Goal: Task Accomplishment & Management: Use online tool/utility

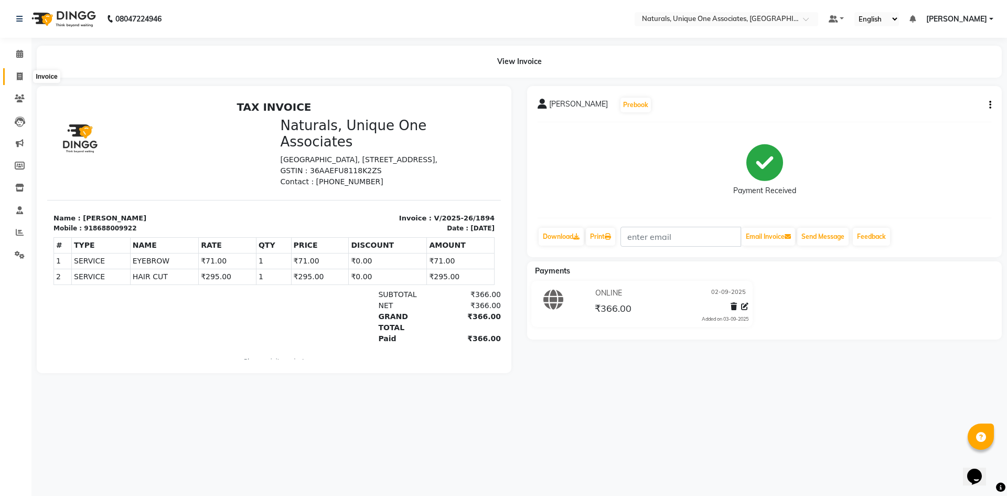
click at [23, 71] on span at bounding box center [19, 77] width 18 height 12
select select "5857"
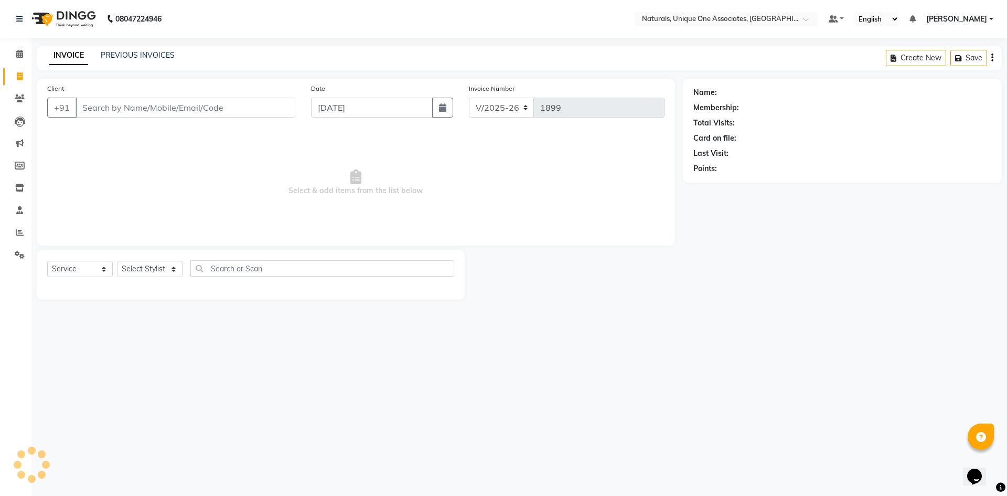
click at [124, 110] on input "Client" at bounding box center [186, 108] width 220 height 20
select select "membership"
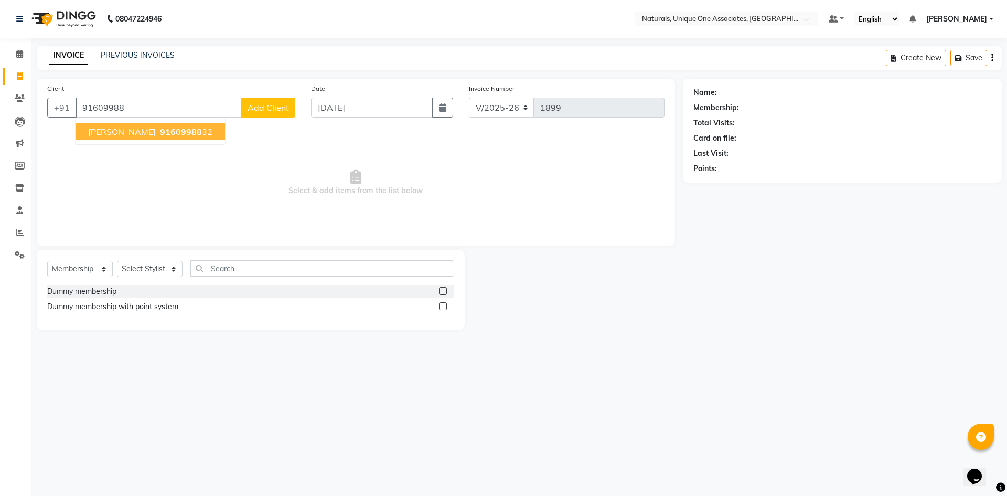
click at [160, 127] on span "91609988" at bounding box center [181, 131] width 42 height 10
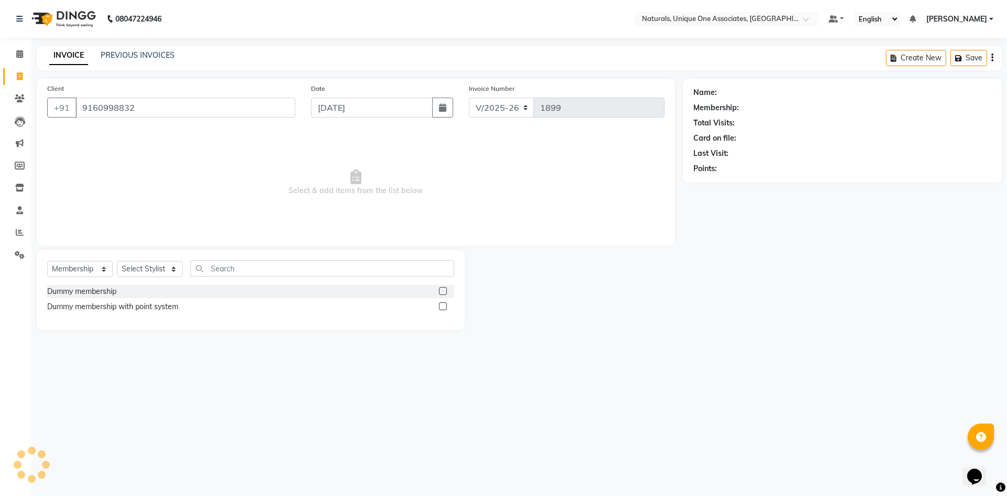
type input "9160998832"
click at [71, 258] on div "Select Service Product Membership Package Voucher Prepaid Gift Card Select Styl…" at bounding box center [251, 290] width 428 height 80
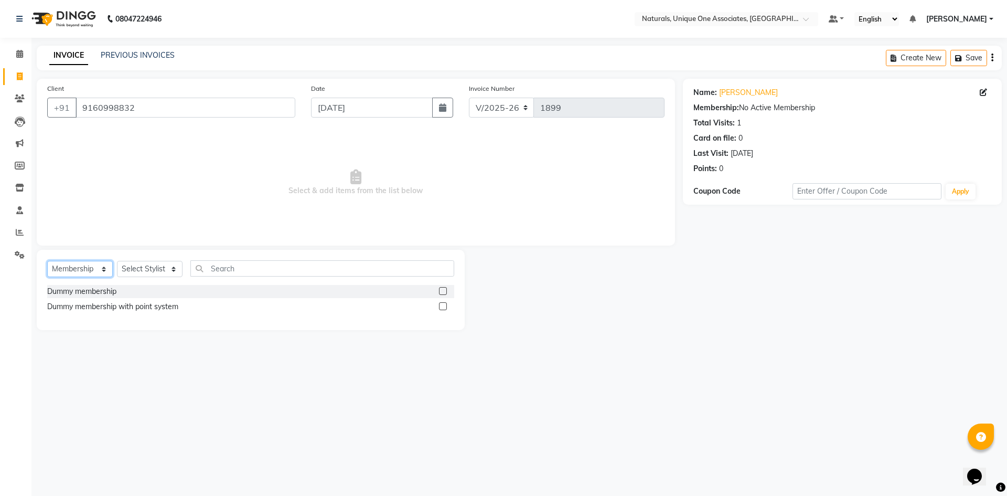
click at [70, 268] on select "Select Service Product Membership Package Voucher Prepaid Gift Card" at bounding box center [80, 269] width 66 height 16
select select "service"
click at [47, 261] on select "Select Service Product Membership Package Voucher Prepaid Gift Card" at bounding box center [80, 269] width 66 height 16
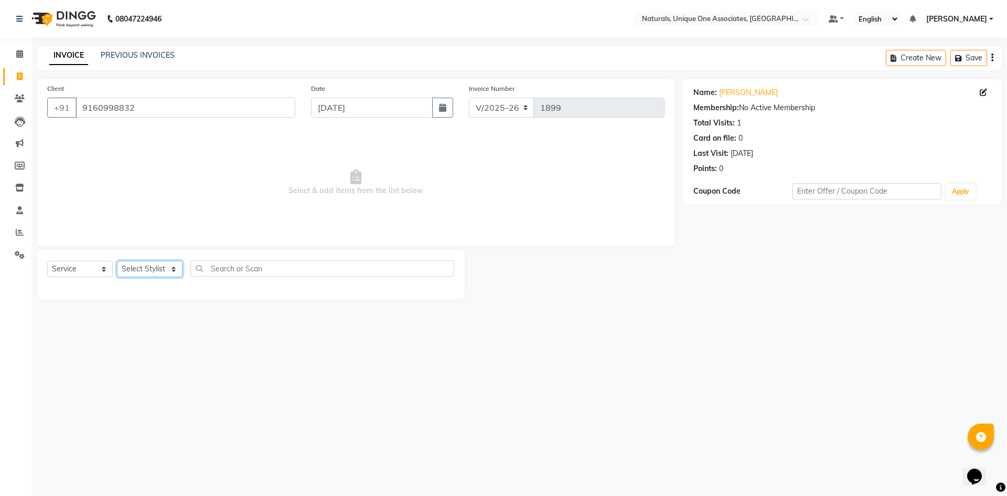
click at [121, 269] on select "Select Stylist ALI ANNI BHAVANI LUCY NUZHATH PRITI REHAN SADIQ SALMAN SUNITHA V…" at bounding box center [150, 269] width 66 height 16
select select "47758"
click at [117, 261] on select "Select Stylist ALI ANNI BHAVANI LUCY NUZHATH PRITI REHAN SADIQ SALMAN SUNITHA V…" at bounding box center [150, 269] width 66 height 16
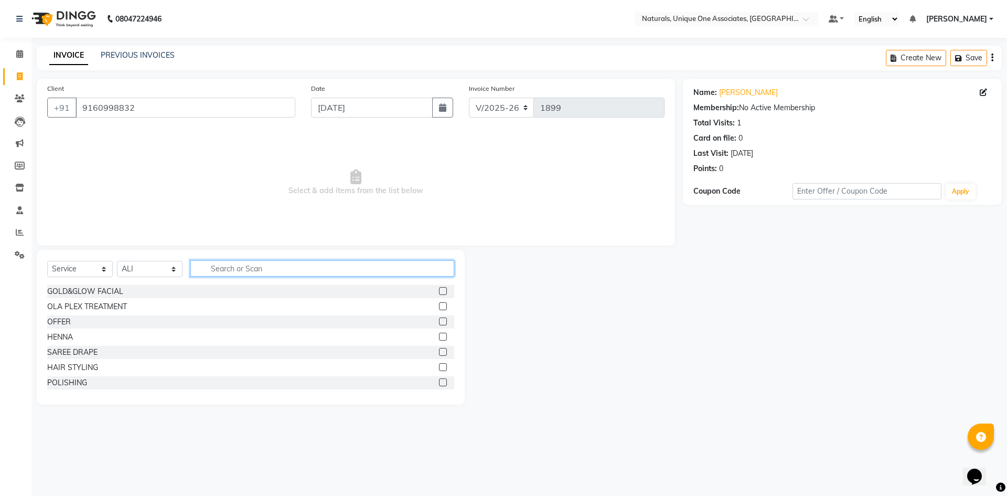
click at [219, 273] on input "text" at bounding box center [322, 268] width 264 height 16
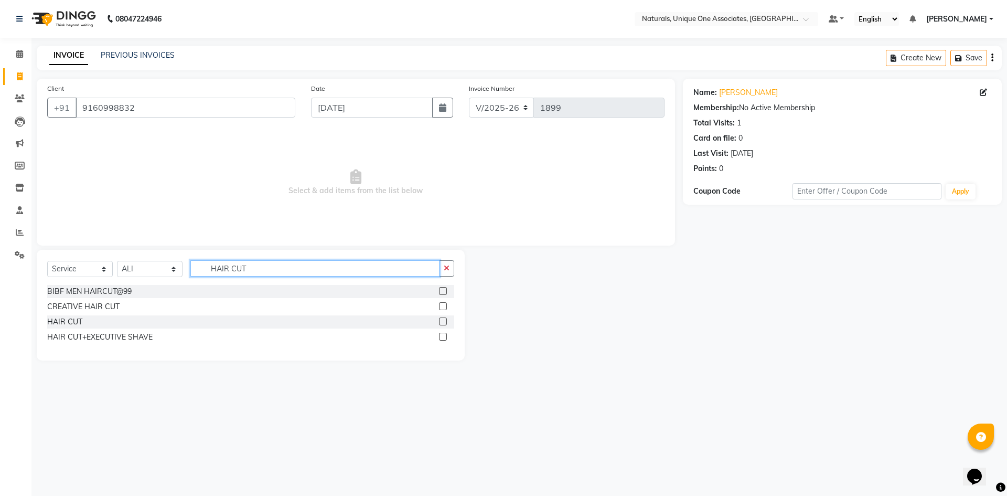
type input "HAIR CUT"
click at [441, 319] on label at bounding box center [443, 321] width 8 height 8
click at [441, 319] on input "checkbox" at bounding box center [442, 321] width 7 height 7
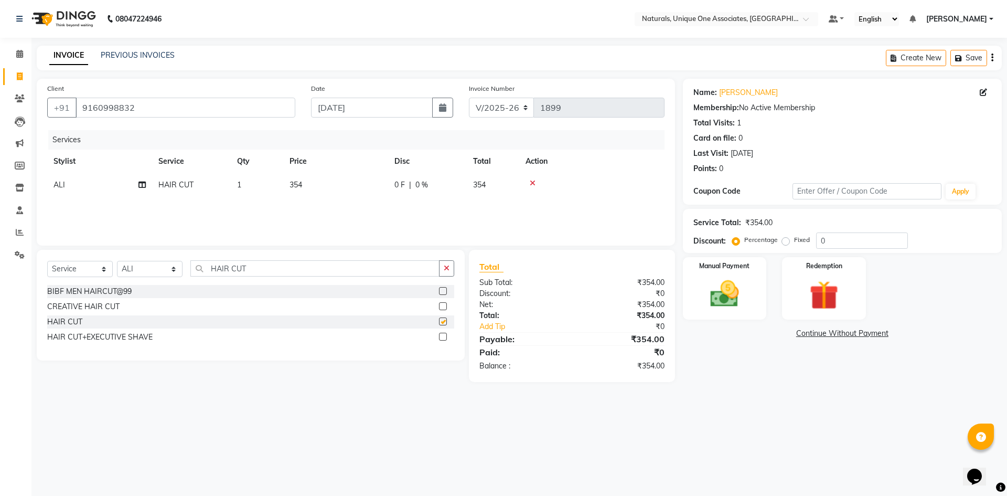
checkbox input "false"
drag, startPoint x: 288, startPoint y: 271, endPoint x: 216, endPoint y: 270, distance: 71.9
click at [216, 270] on input "HAIR CUT" at bounding box center [314, 268] width 249 height 16
type input "H"
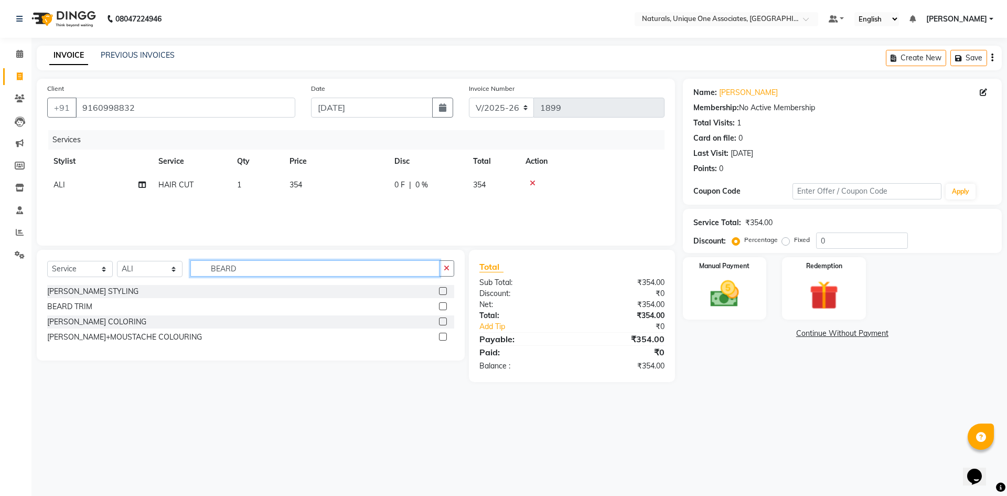
type input "BEARD"
click at [441, 290] on label at bounding box center [443, 291] width 8 height 8
click at [441, 290] on input "checkbox" at bounding box center [442, 291] width 7 height 7
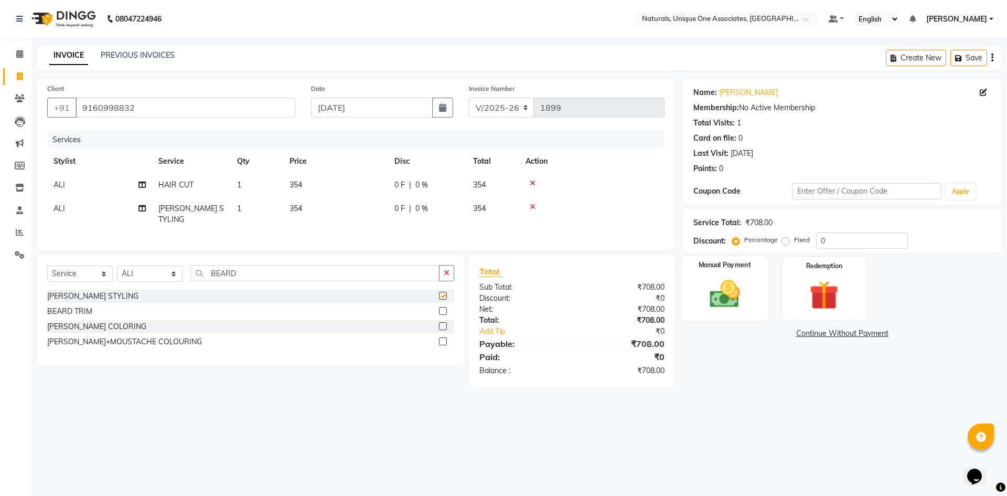
checkbox input "false"
click at [692, 292] on div "Manual Payment" at bounding box center [724, 288] width 87 height 65
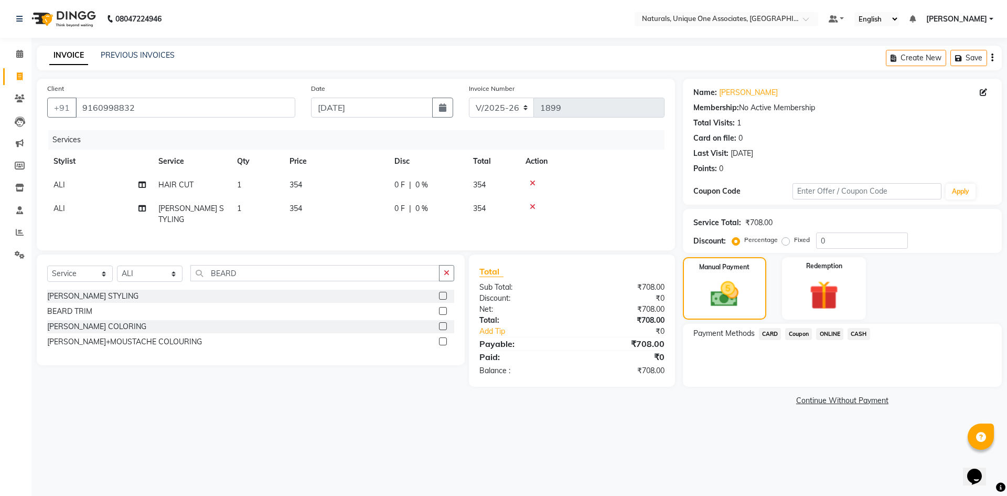
click at [823, 336] on span "ONLINE" at bounding box center [829, 334] width 27 height 12
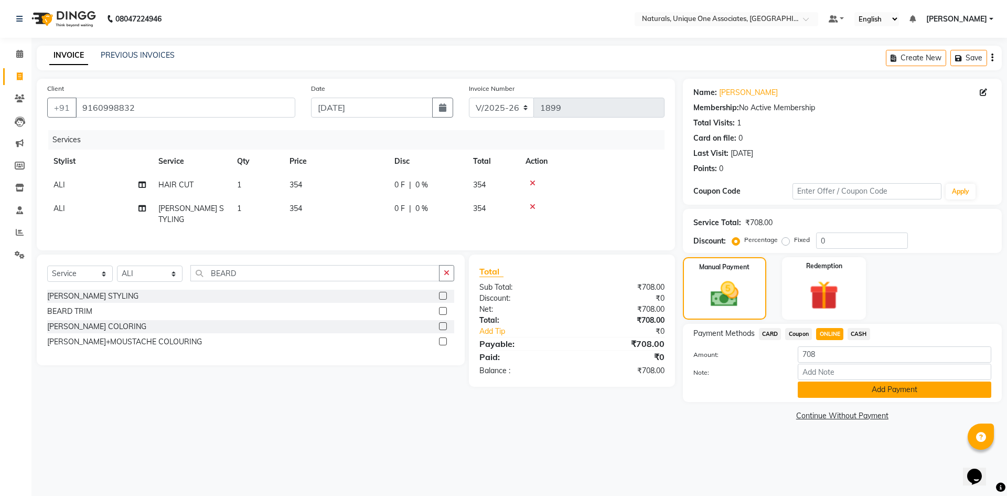
click at [863, 388] on button "Add Payment" at bounding box center [895, 389] width 194 height 16
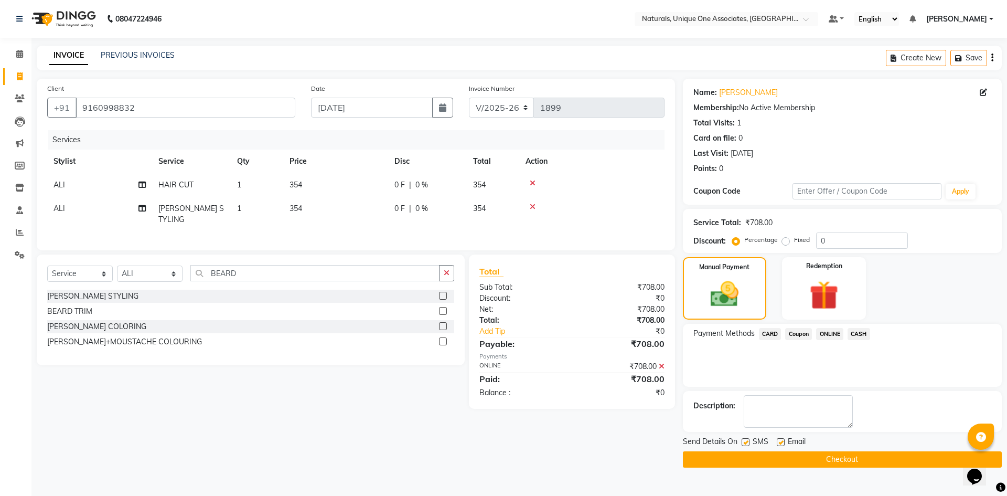
click at [841, 454] on button "Checkout" at bounding box center [842, 459] width 319 height 16
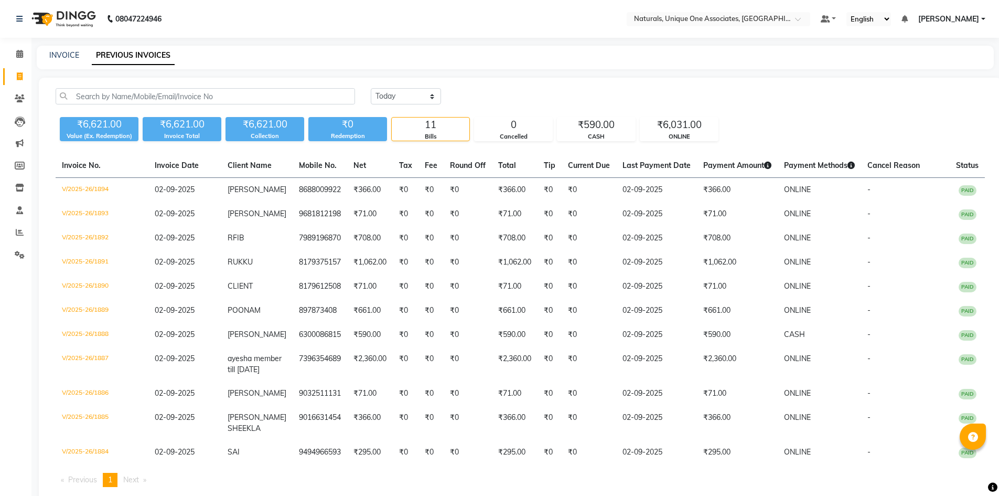
select select "[DATE]"
